Goal: Information Seeking & Learning: Learn about a topic

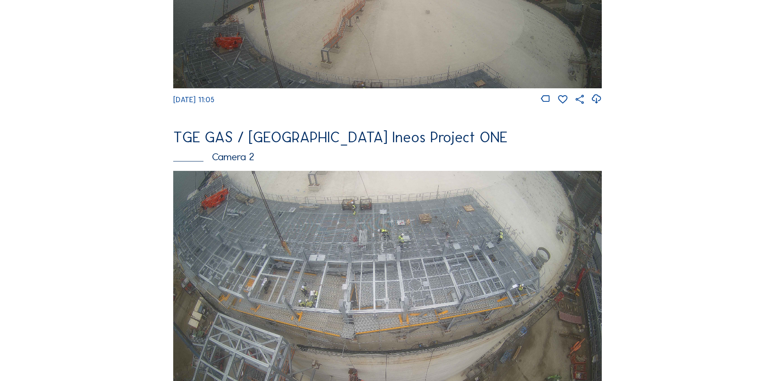
scroll to position [286, 0]
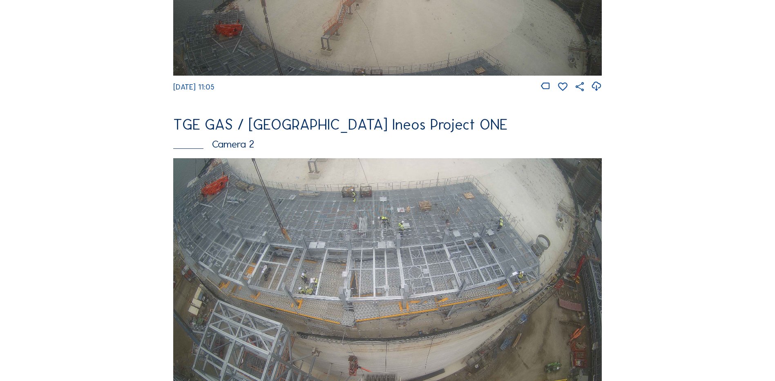
click at [401, 255] on img at bounding box center [387, 278] width 429 height 241
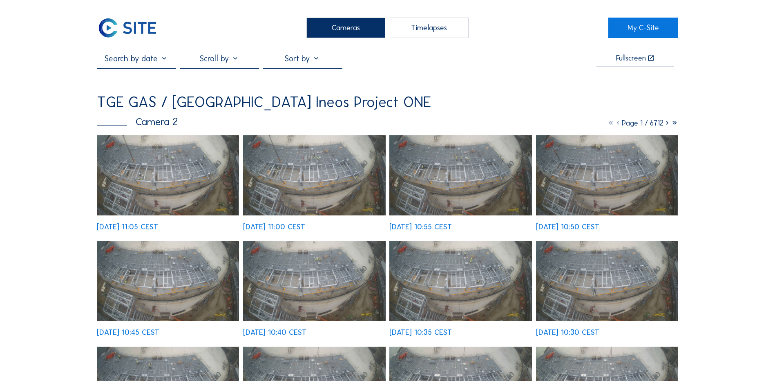
click at [149, 177] on img at bounding box center [168, 175] width 142 height 80
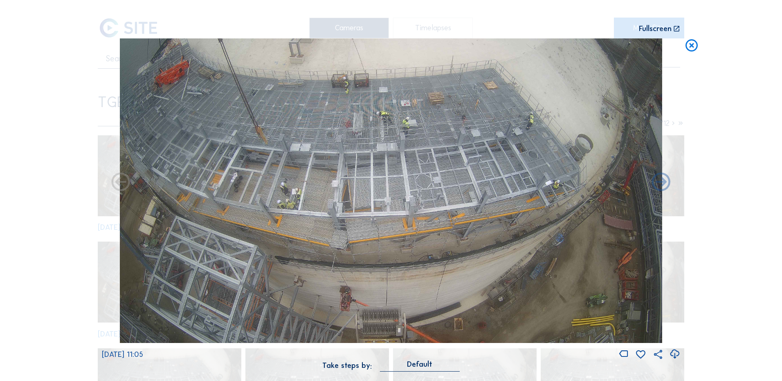
click at [674, 354] on icon at bounding box center [674, 353] width 11 height 13
drag, startPoint x: 734, startPoint y: 228, endPoint x: 734, endPoint y: 223, distance: 5.3
click at [734, 228] on div "Scroll to travel through time | Press 'Alt' Button + Scroll to Zoom | Click and…" at bounding box center [391, 190] width 782 height 381
click at [692, 47] on icon at bounding box center [691, 45] width 15 height 15
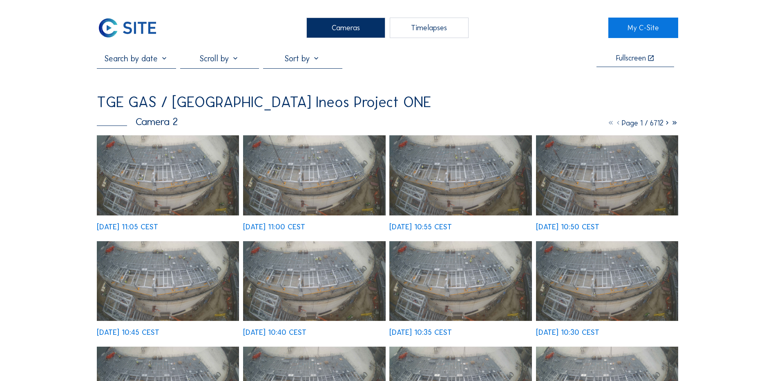
click at [354, 25] on div "Cameras" at bounding box center [346, 28] width 79 height 20
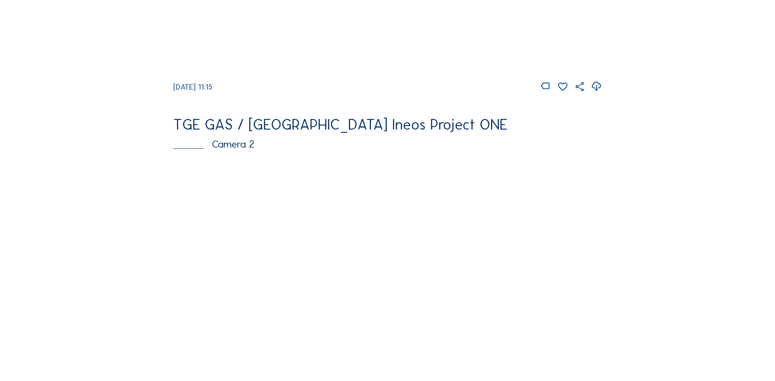
scroll to position [327, 0]
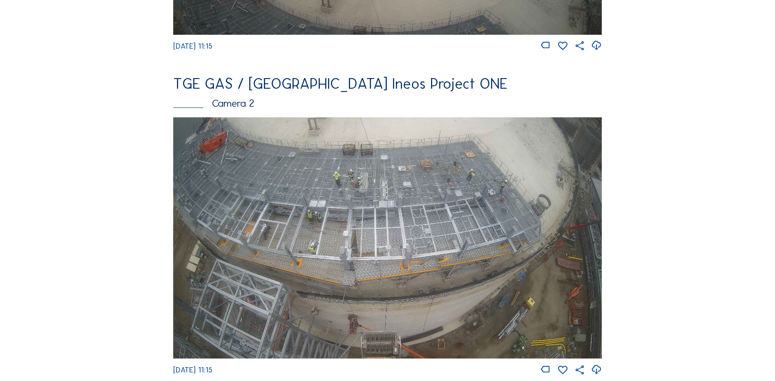
click at [419, 213] on img at bounding box center [387, 237] width 429 height 241
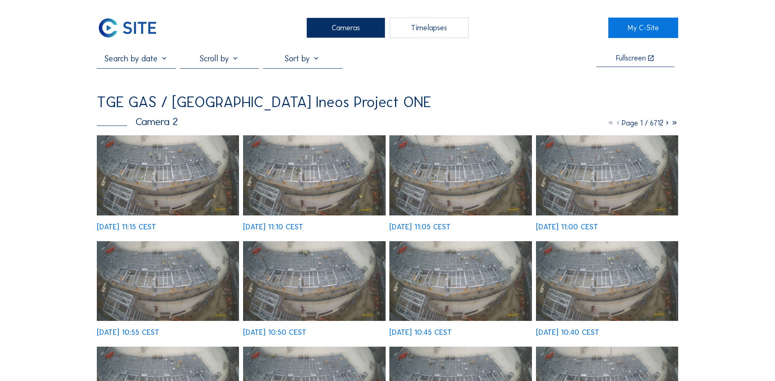
click at [189, 167] on img at bounding box center [168, 175] width 142 height 80
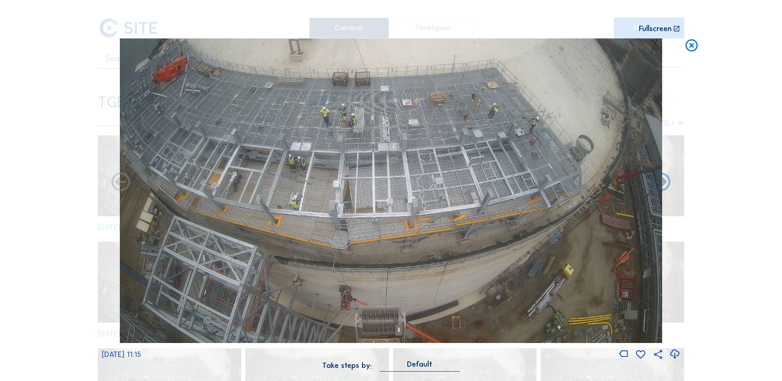
click at [674, 353] on icon at bounding box center [674, 353] width 11 height 13
drag, startPoint x: 75, startPoint y: 241, endPoint x: 126, endPoint y: 233, distance: 51.8
click at [75, 241] on div "Scroll to travel through time | Press 'Alt' Button + Scroll to Zoom | Click and…" at bounding box center [391, 190] width 782 height 381
click at [692, 46] on icon at bounding box center [691, 45] width 15 height 15
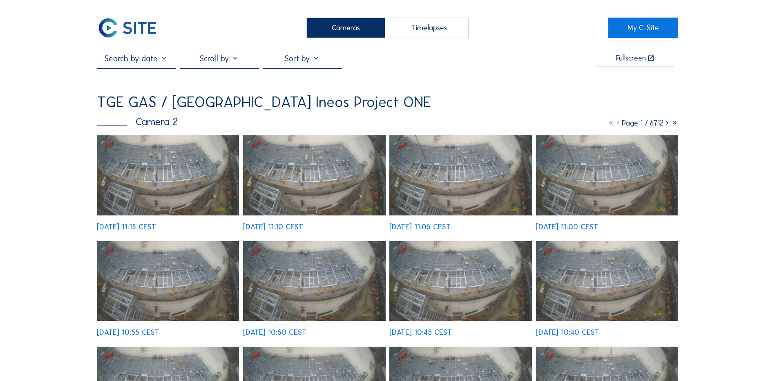
click at [341, 31] on div "Cameras" at bounding box center [346, 28] width 79 height 20
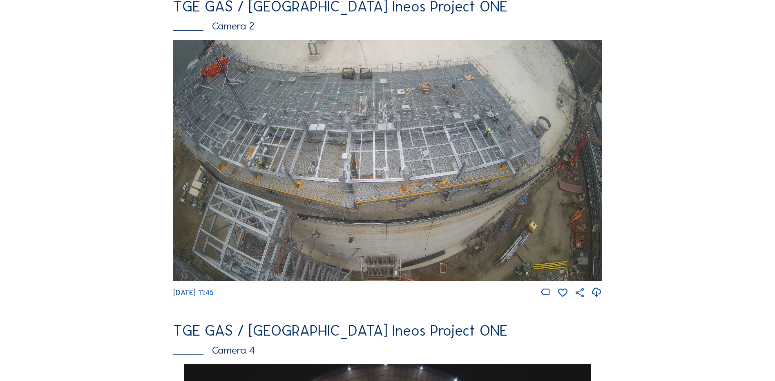
scroll to position [409, 0]
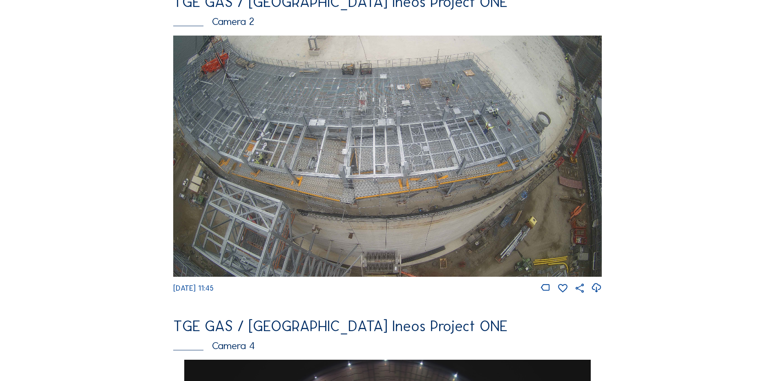
click at [326, 153] on img at bounding box center [387, 156] width 429 height 241
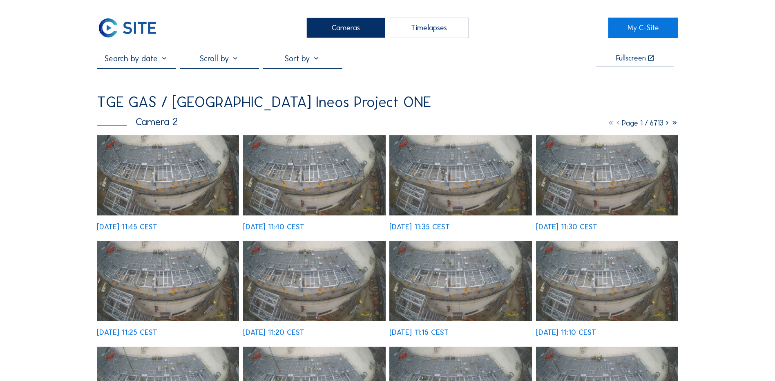
click at [178, 162] on img at bounding box center [168, 175] width 142 height 80
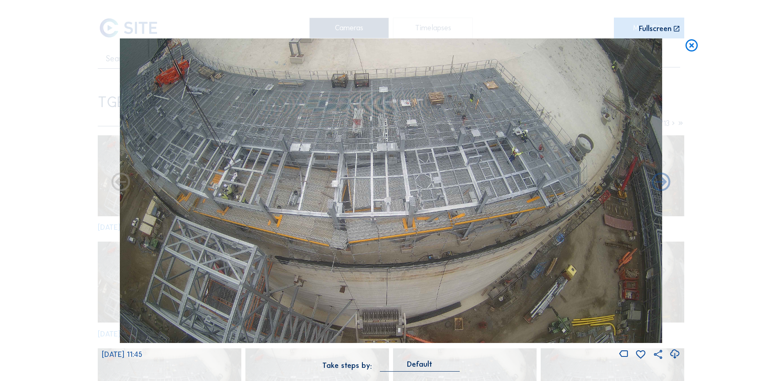
click at [672, 354] on icon at bounding box center [674, 353] width 11 height 13
drag, startPoint x: 38, startPoint y: 123, endPoint x: 187, endPoint y: 98, distance: 151.3
click at [38, 123] on div "Scroll to travel through time | Press 'Alt' Button + Scroll to Zoom | Click and…" at bounding box center [391, 190] width 782 height 381
click at [693, 43] on icon at bounding box center [691, 45] width 15 height 15
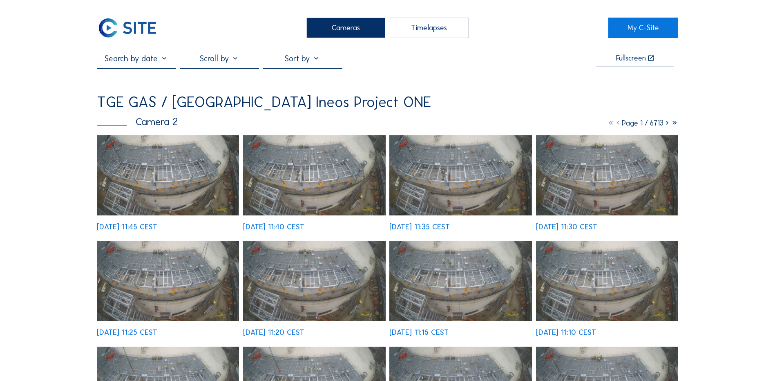
click at [325, 26] on div "Cameras" at bounding box center [346, 28] width 79 height 20
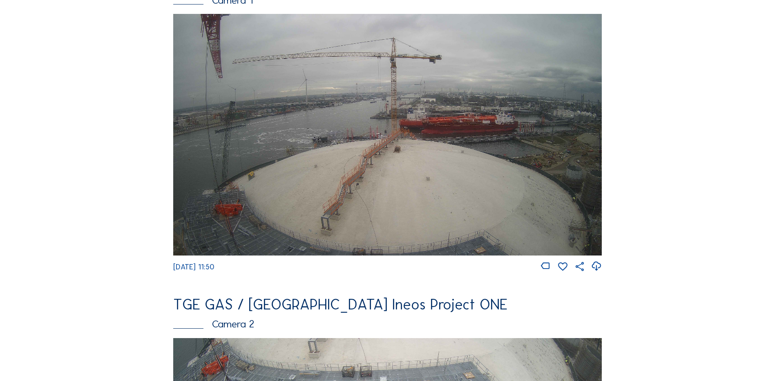
scroll to position [245, 0]
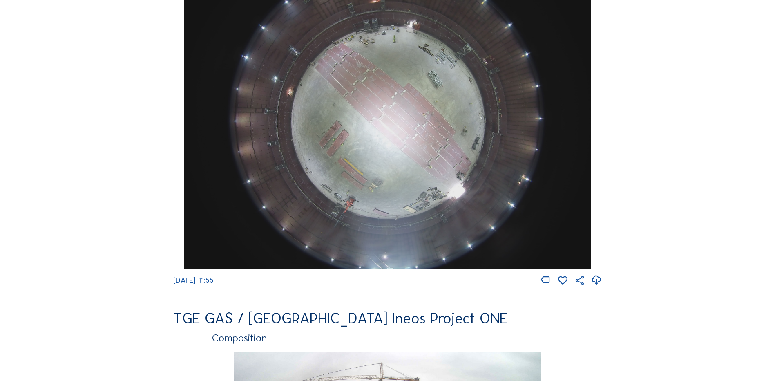
scroll to position [817, 0]
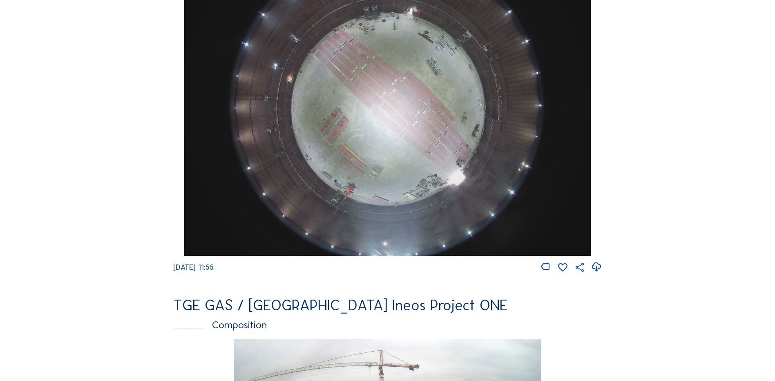
click at [380, 143] on img at bounding box center [387, 103] width 406 height 305
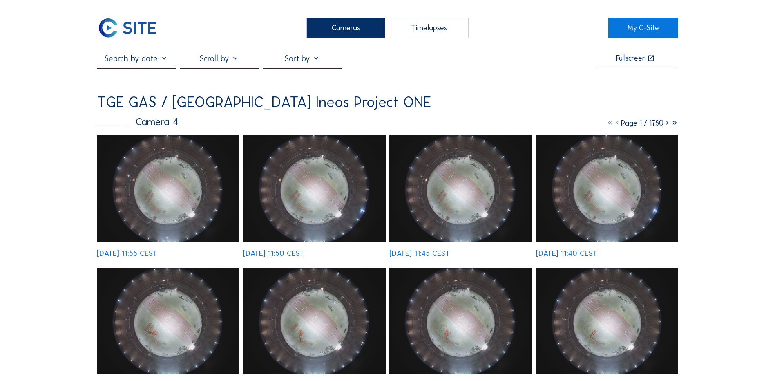
click at [156, 184] on img at bounding box center [168, 188] width 142 height 107
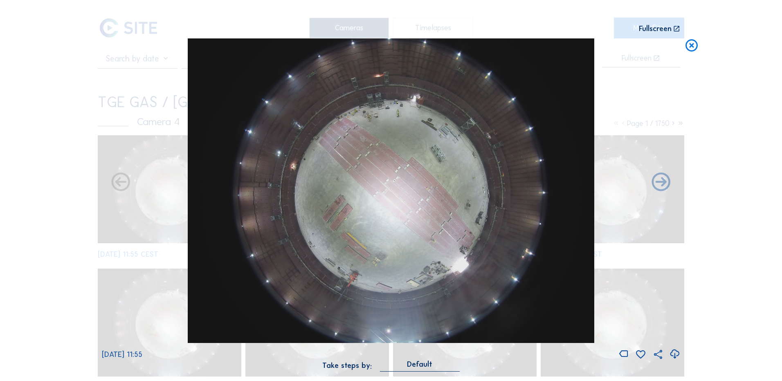
click at [676, 352] on icon at bounding box center [674, 353] width 11 height 13
click at [39, 146] on div "Scroll to travel through time | Press 'Alt' Button + Scroll to Zoom | Click and…" at bounding box center [391, 190] width 782 height 381
click at [692, 47] on icon at bounding box center [691, 45] width 15 height 15
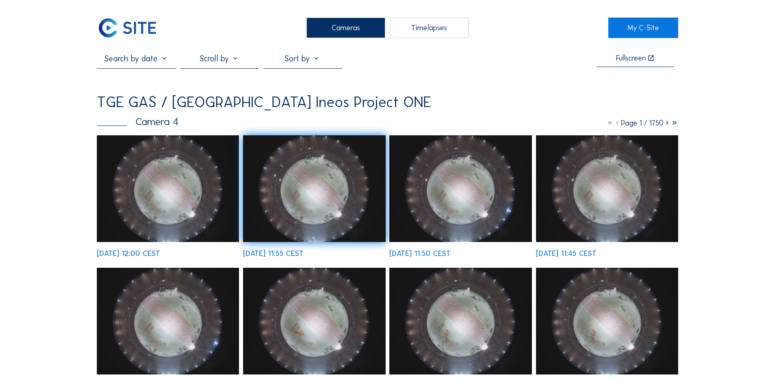
click at [357, 25] on div "Cameras" at bounding box center [346, 28] width 79 height 20
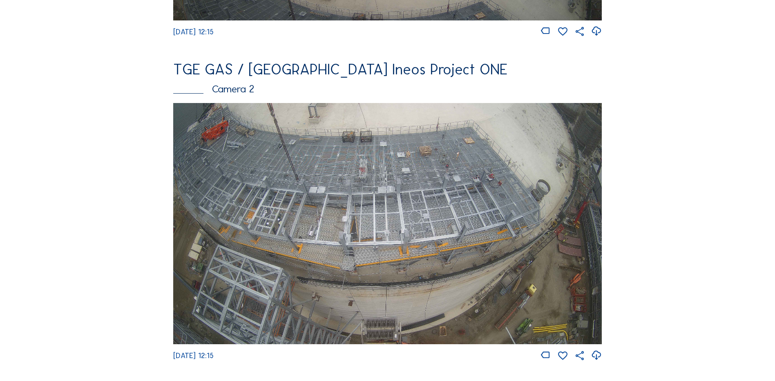
scroll to position [409, 0]
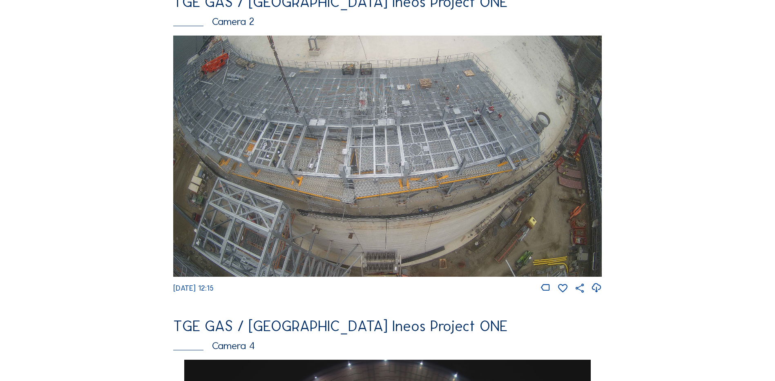
click at [343, 127] on img at bounding box center [387, 156] width 429 height 241
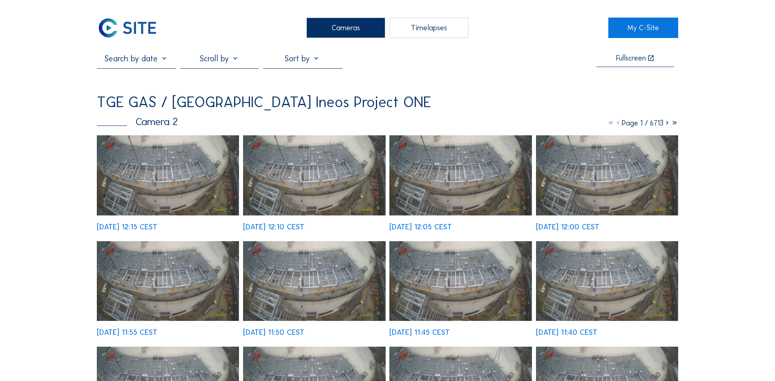
click at [168, 163] on img at bounding box center [168, 175] width 142 height 80
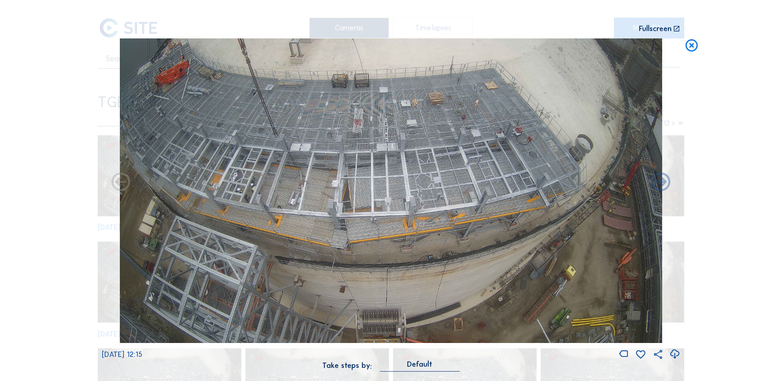
click at [673, 356] on icon at bounding box center [674, 353] width 11 height 13
click at [36, 130] on div "Scroll to travel through time | Press 'Alt' Button + Scroll to Zoom | Click and…" at bounding box center [391, 190] width 782 height 381
click at [693, 47] on icon at bounding box center [691, 45] width 15 height 15
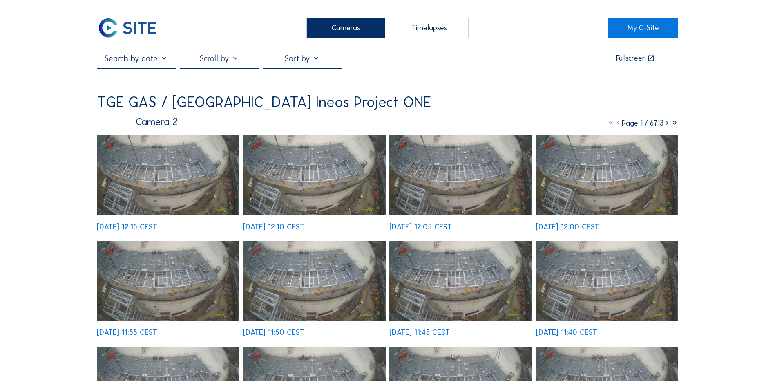
click at [339, 32] on div "Cameras" at bounding box center [346, 28] width 79 height 20
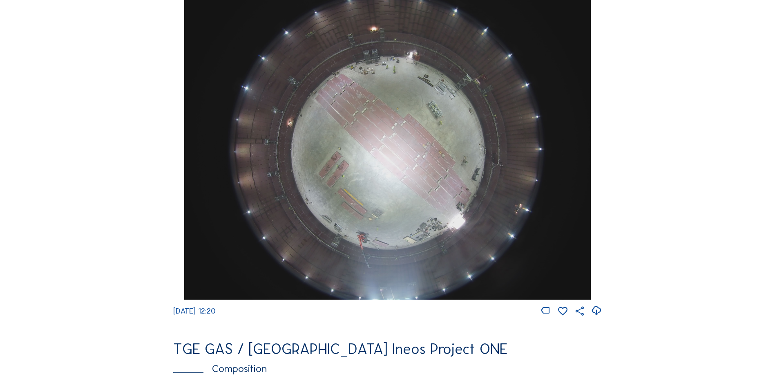
scroll to position [777, 0]
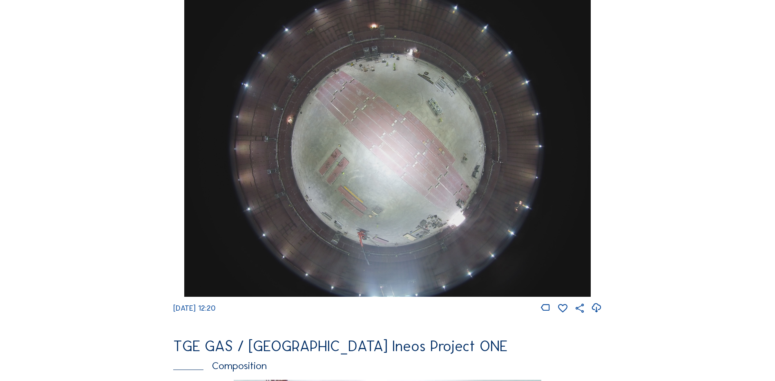
click at [376, 139] on img at bounding box center [387, 144] width 406 height 305
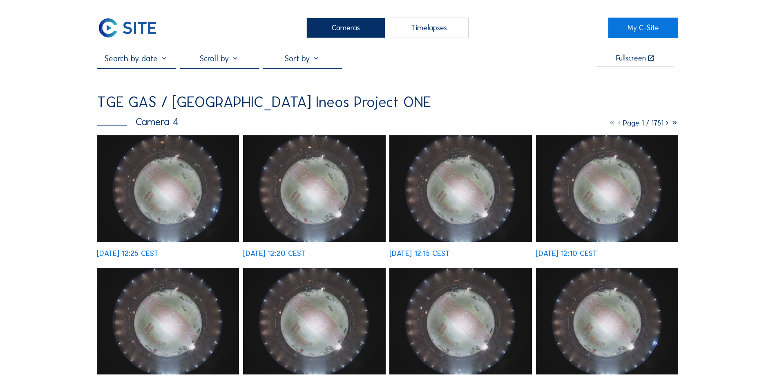
click at [163, 168] on img at bounding box center [168, 188] width 142 height 107
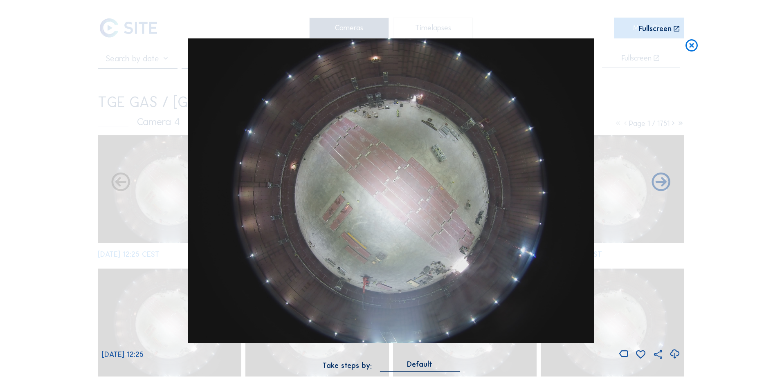
click at [675, 353] on icon at bounding box center [674, 353] width 11 height 13
drag, startPoint x: 52, startPoint y: 104, endPoint x: 134, endPoint y: 93, distance: 83.3
click at [52, 104] on div "Scroll to travel through time | Press 'Alt' Button + Scroll to Zoom | Click and…" at bounding box center [391, 190] width 782 height 381
click at [690, 47] on icon at bounding box center [691, 45] width 15 height 15
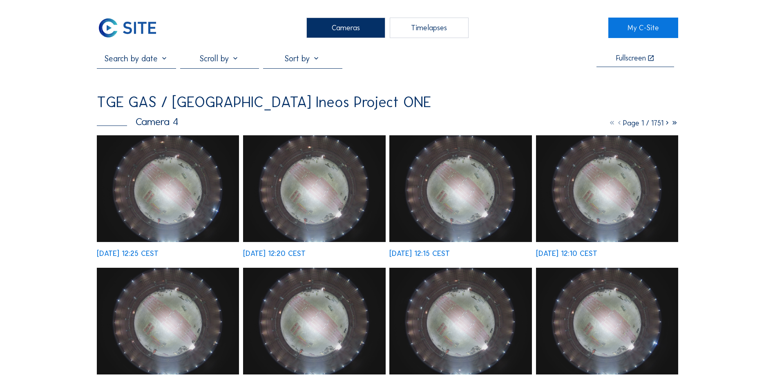
click at [343, 24] on div "Cameras" at bounding box center [346, 28] width 79 height 20
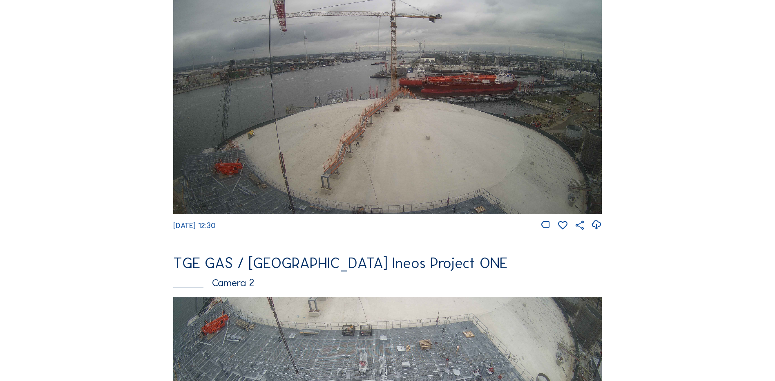
scroll to position [368, 0]
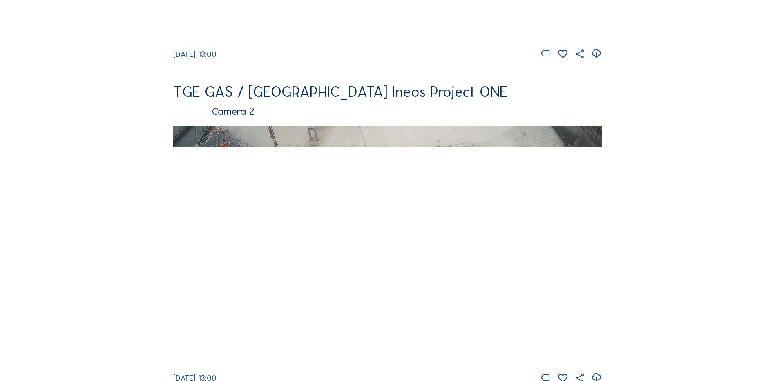
scroll to position [327, 0]
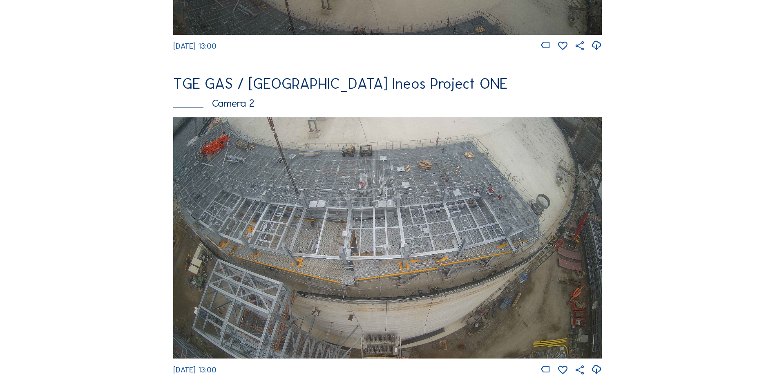
click at [387, 198] on img at bounding box center [387, 237] width 429 height 241
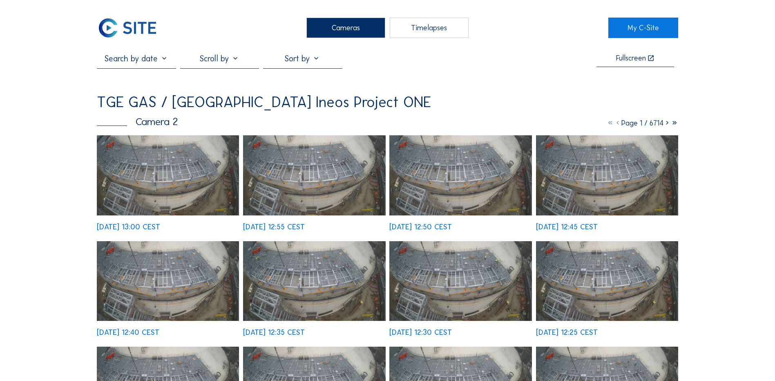
click at [167, 174] on img at bounding box center [168, 175] width 142 height 80
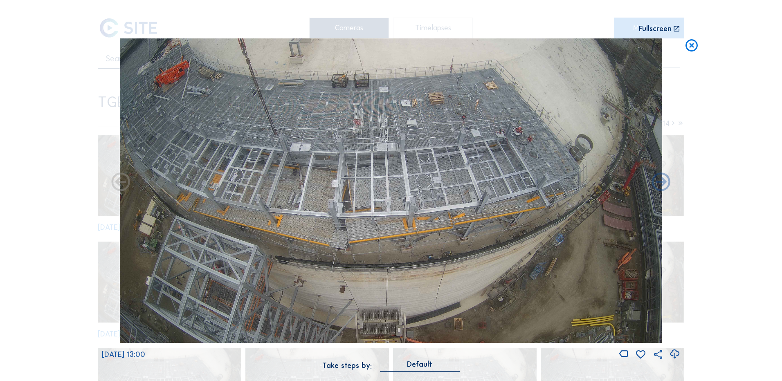
click at [676, 354] on icon at bounding box center [674, 353] width 11 height 13
